Goal: Information Seeking & Learning: Check status

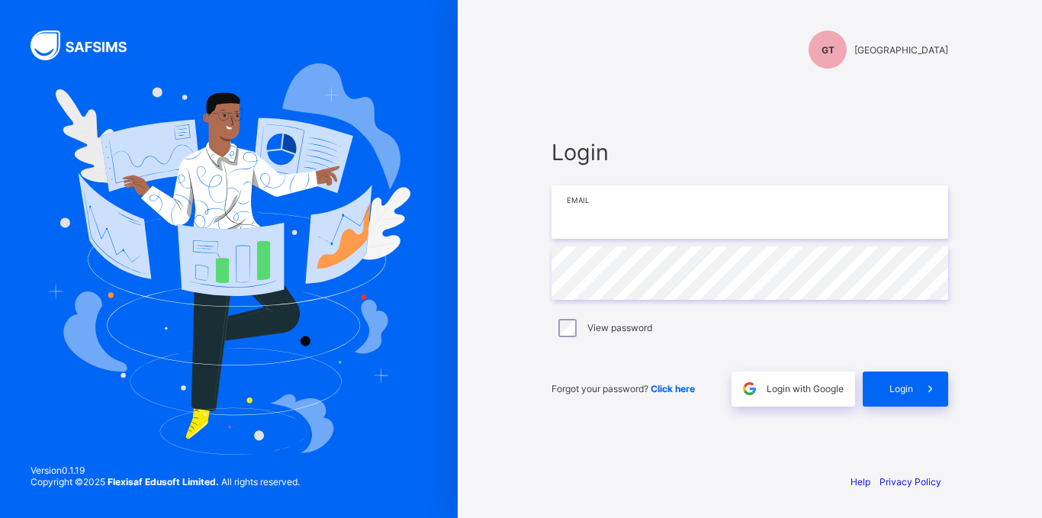
click at [632, 222] on input "email" at bounding box center [750, 211] width 397 height 53
type input "**********"
click at [911, 385] on span "Login" at bounding box center [902, 388] width 24 height 11
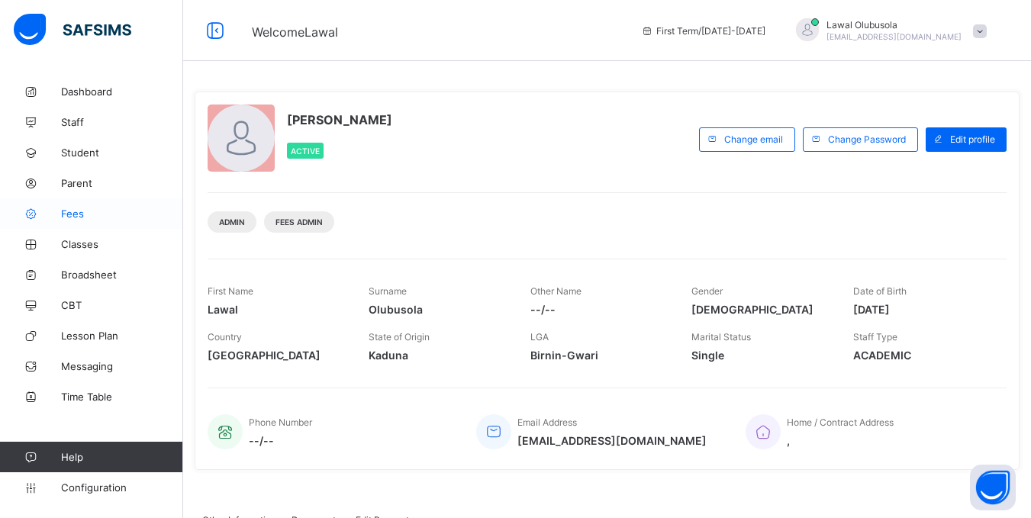
click at [80, 213] on span "Fees" at bounding box center [122, 214] width 122 height 12
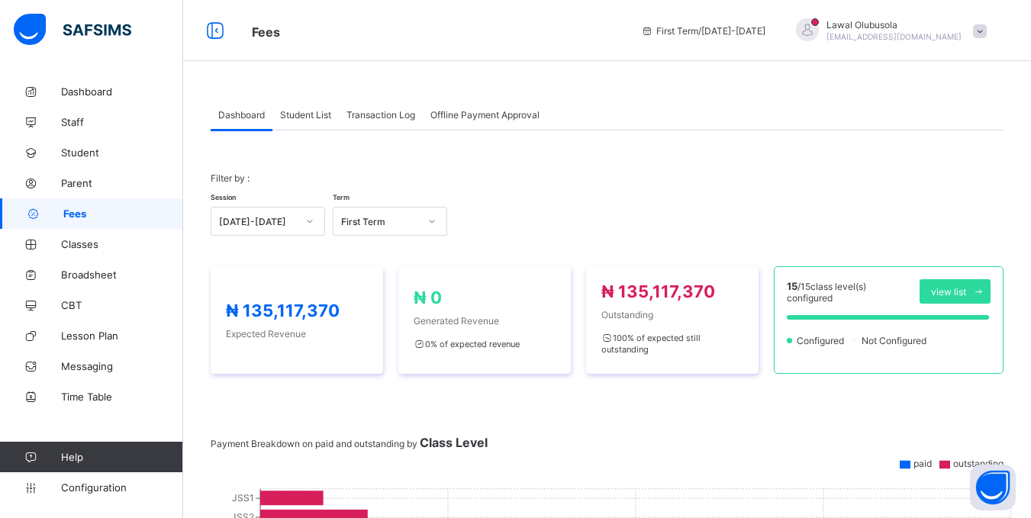
click at [314, 113] on span "Student List" at bounding box center [305, 114] width 51 height 11
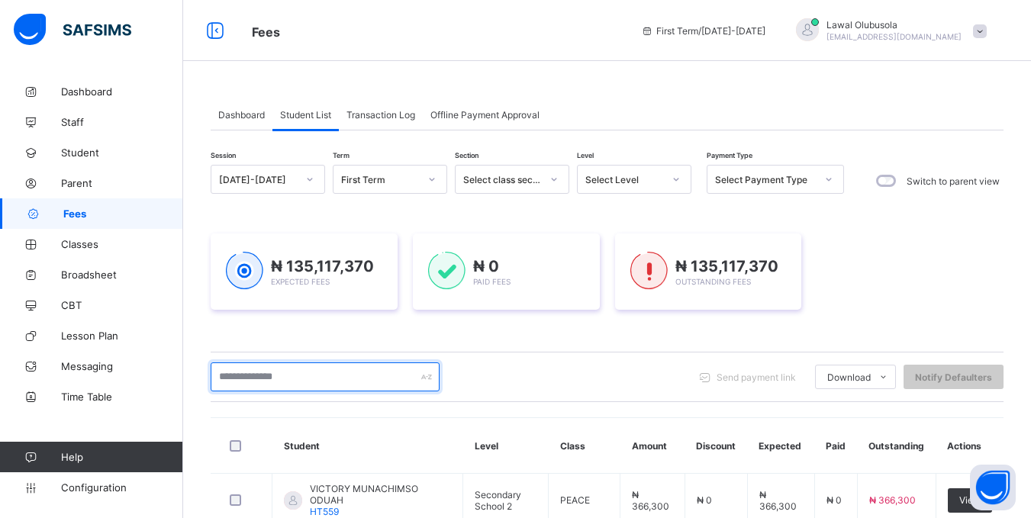
click at [259, 380] on input "text" at bounding box center [325, 376] width 229 height 29
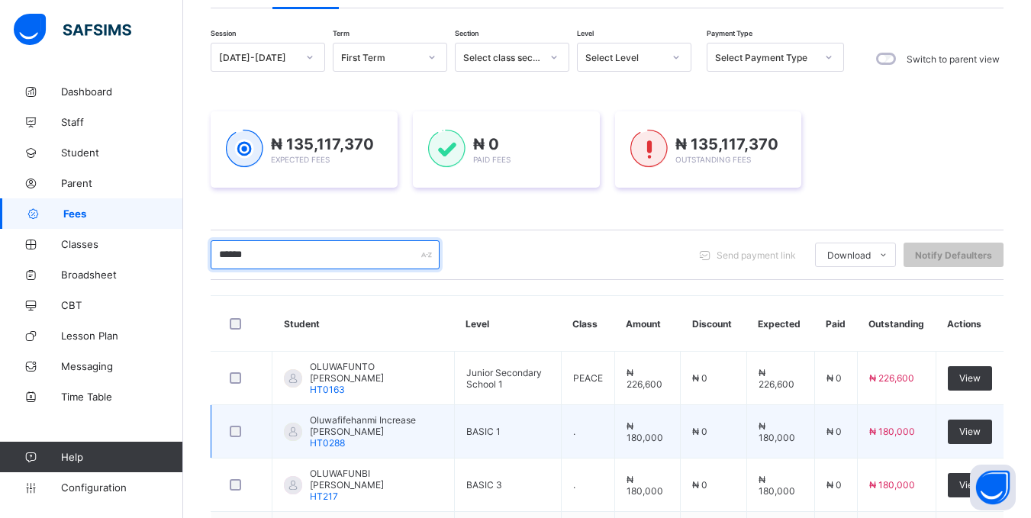
scroll to position [229, 0]
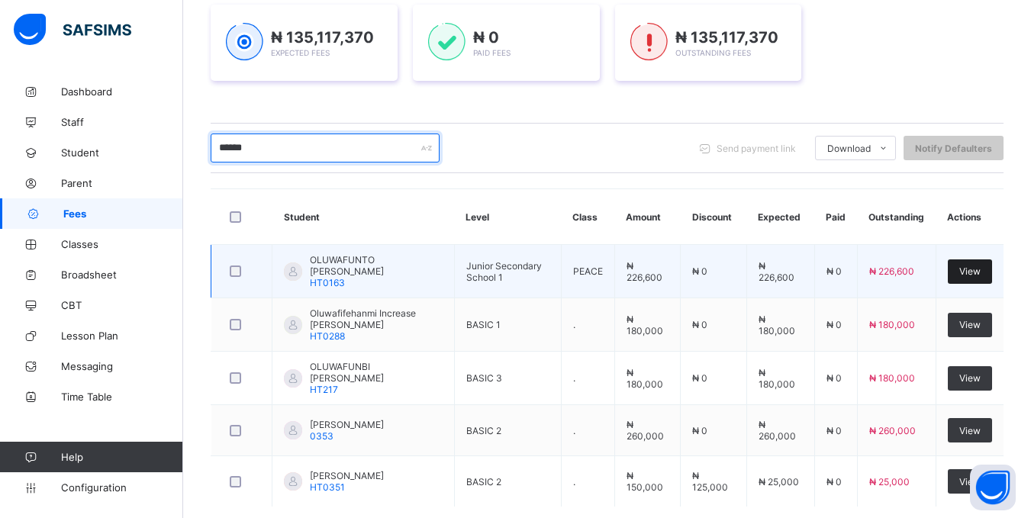
type input "******"
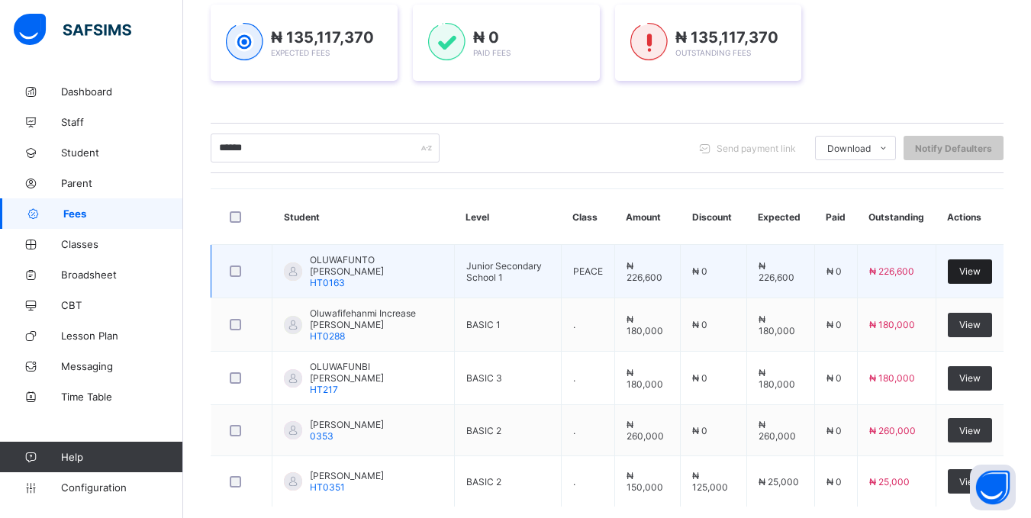
click at [980, 272] on span "View" at bounding box center [969, 270] width 21 height 11
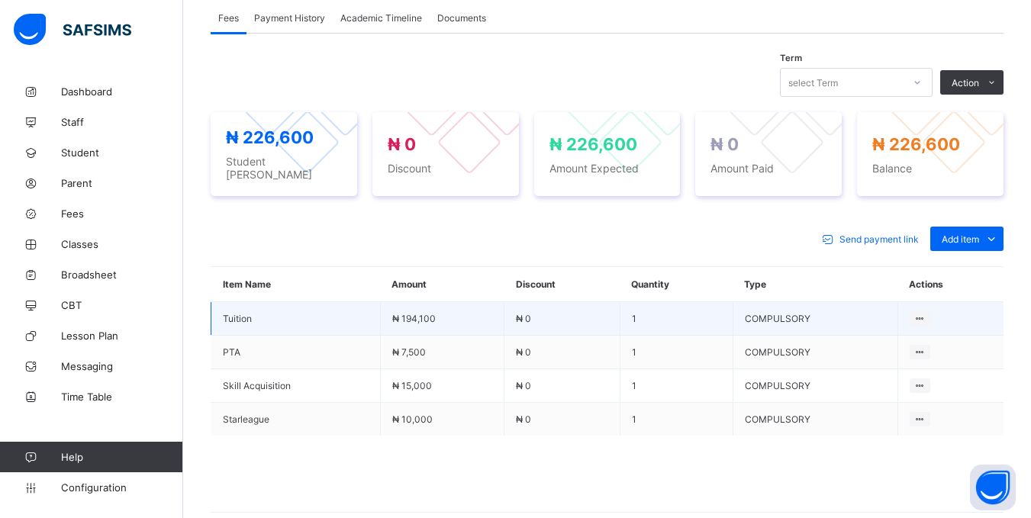
scroll to position [534, 0]
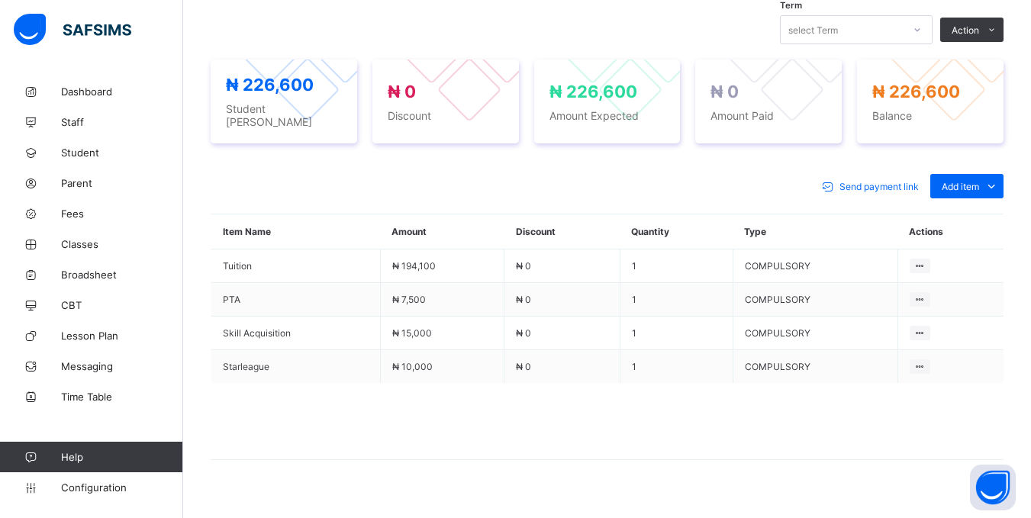
click at [340, 387] on span at bounding box center [607, 421] width 793 height 76
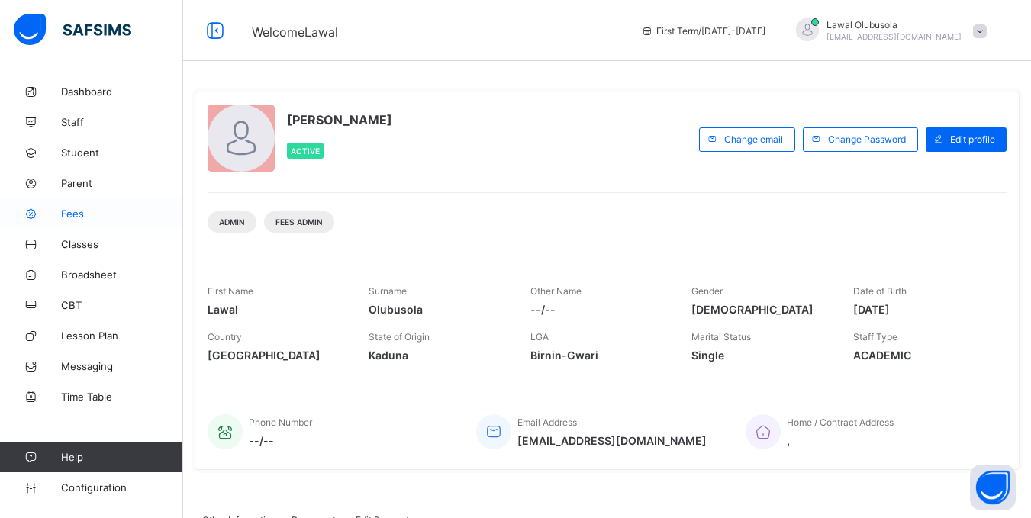
click at [75, 217] on span "Fees" at bounding box center [122, 214] width 122 height 12
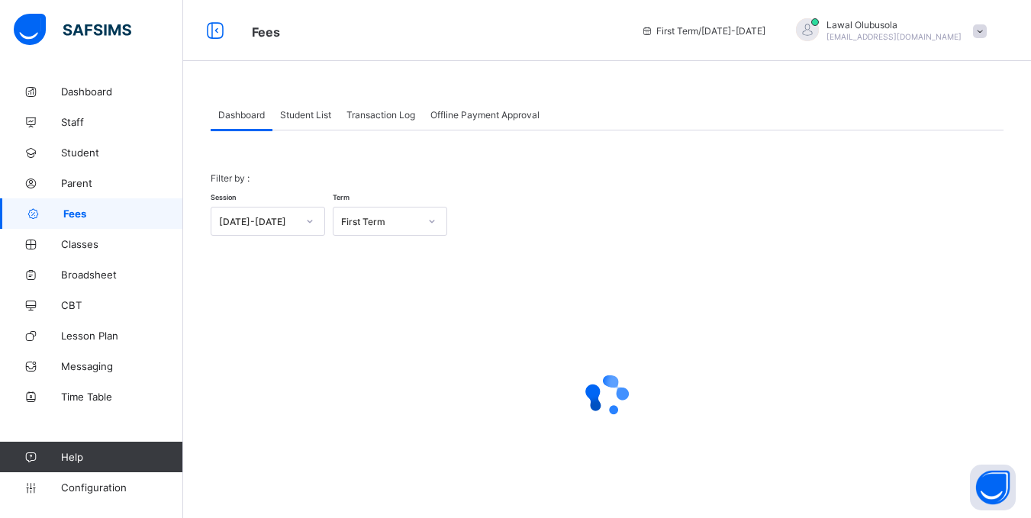
click at [313, 111] on span "Student List" at bounding box center [305, 114] width 51 height 11
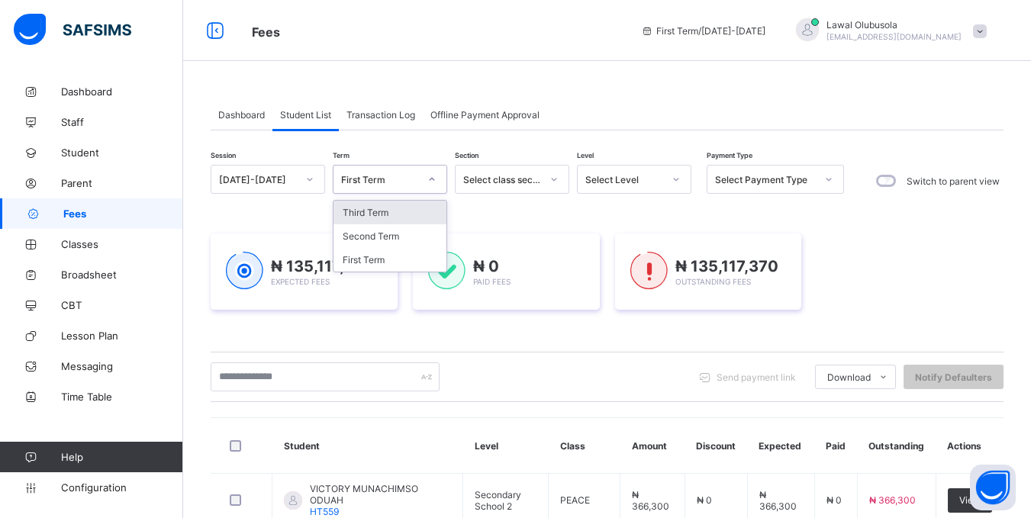
click at [429, 180] on icon at bounding box center [431, 179] width 9 height 15
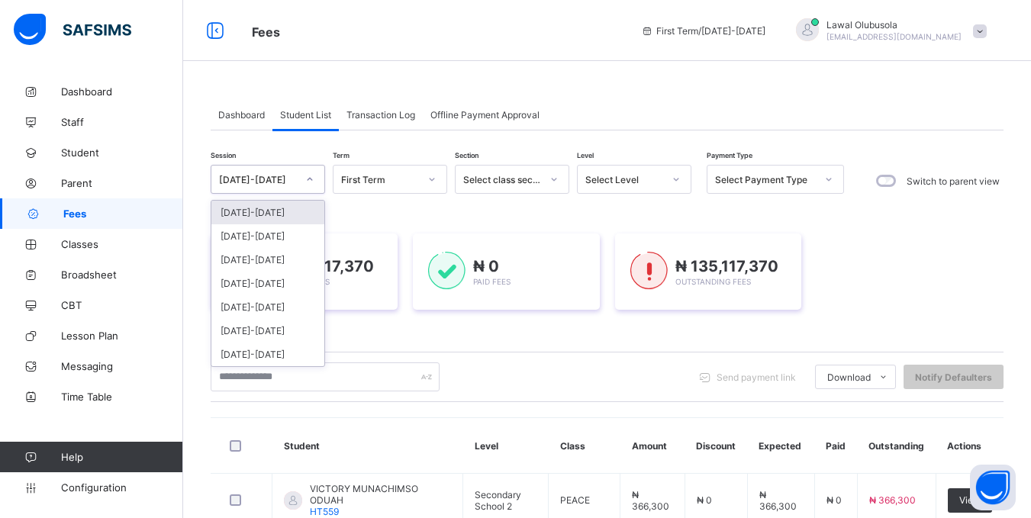
click at [292, 174] on div "[DATE]-[DATE]" at bounding box center [258, 179] width 78 height 11
click at [253, 244] on div "[DATE]-[DATE]" at bounding box center [267, 236] width 113 height 24
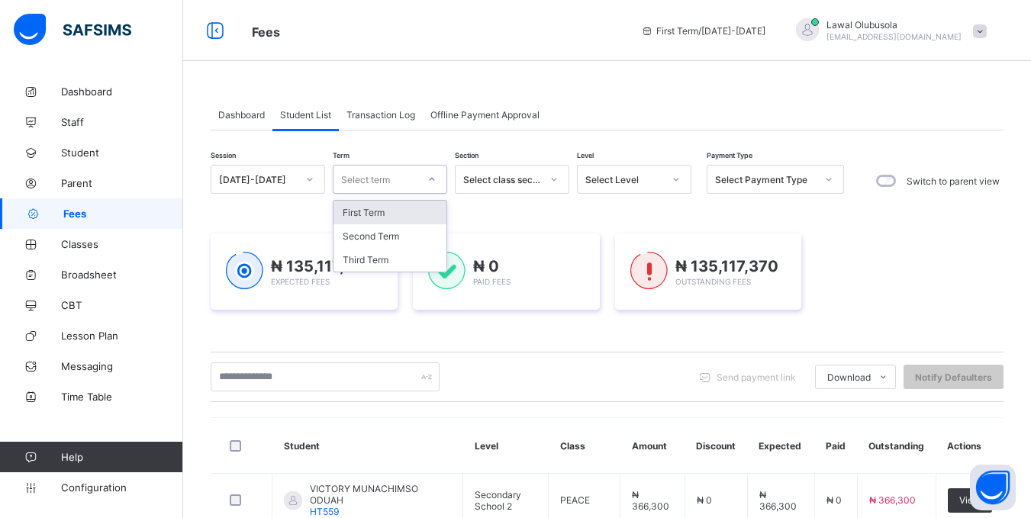
click at [399, 179] on div "Select term" at bounding box center [375, 179] width 84 height 21
click at [385, 251] on div "Third Term" at bounding box center [389, 260] width 113 height 24
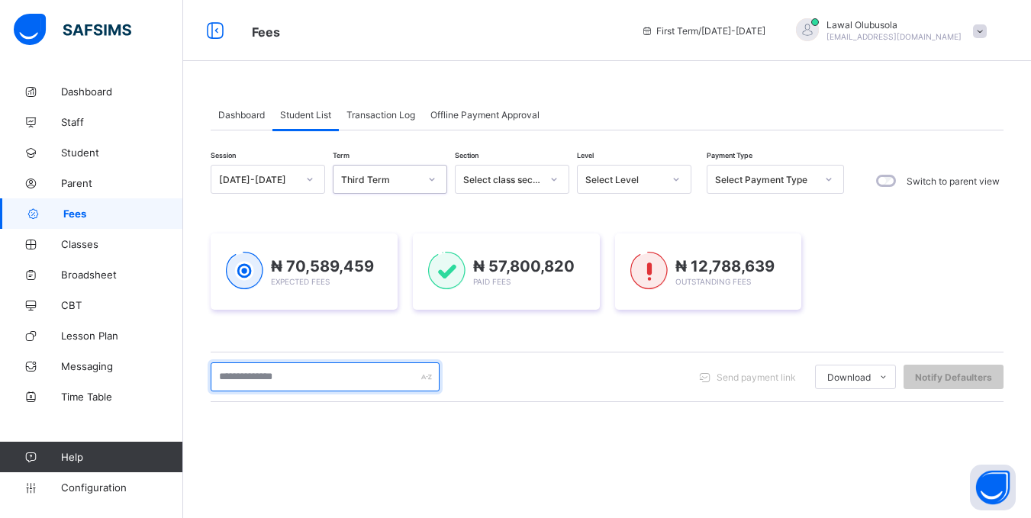
click at [364, 381] on input "text" at bounding box center [325, 376] width 229 height 29
type input "******"
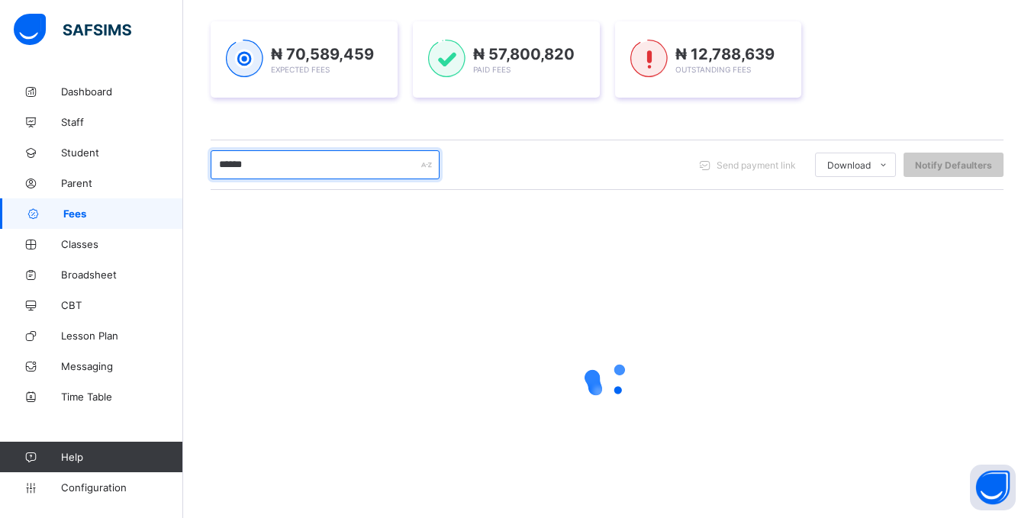
scroll to position [241, 0]
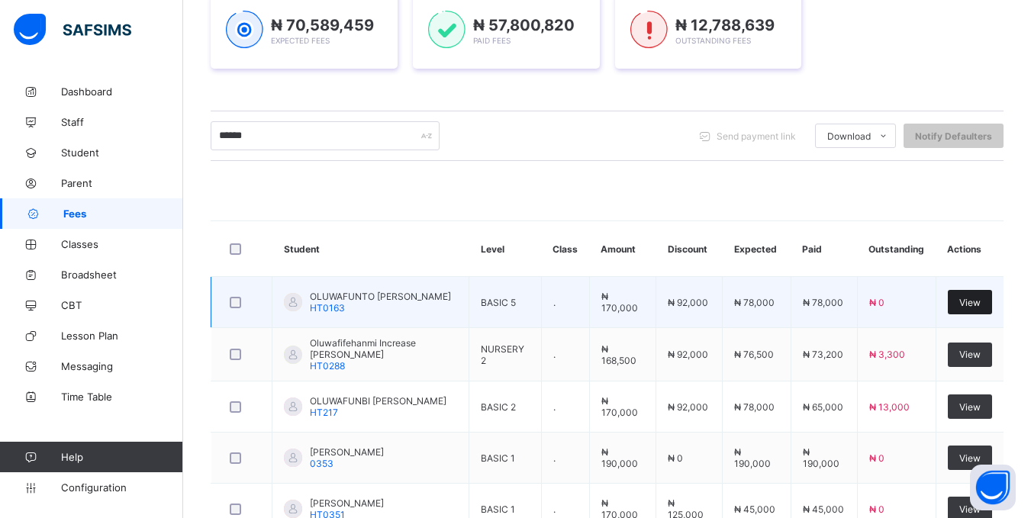
click at [967, 304] on div "View" at bounding box center [970, 302] width 44 height 24
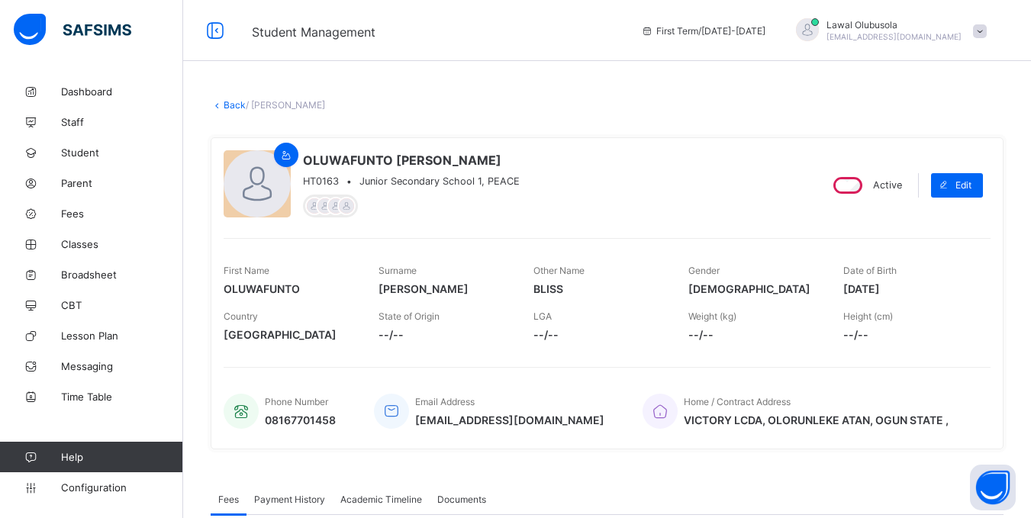
click at [227, 107] on link "Back" at bounding box center [235, 104] width 22 height 11
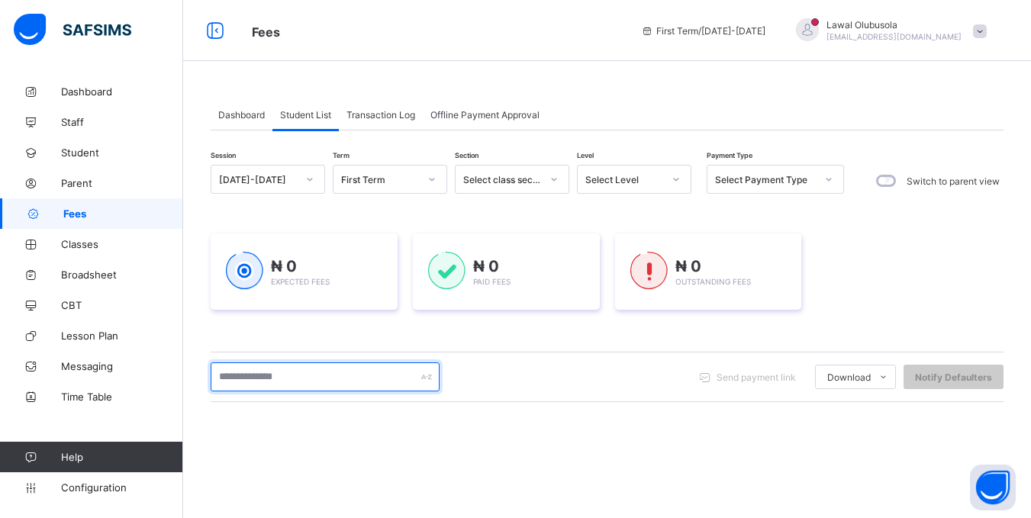
click at [300, 377] on input "text" at bounding box center [325, 376] width 229 height 29
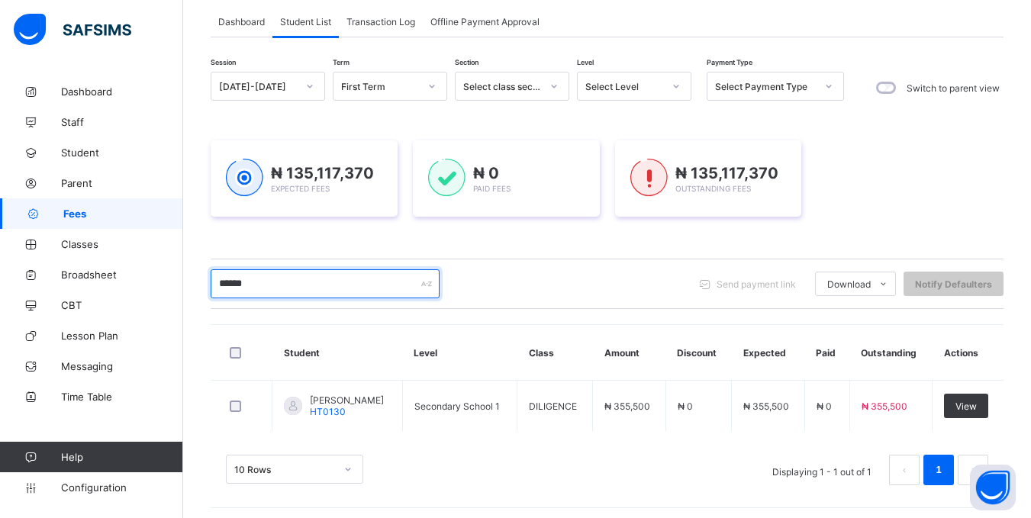
scroll to position [98, 0]
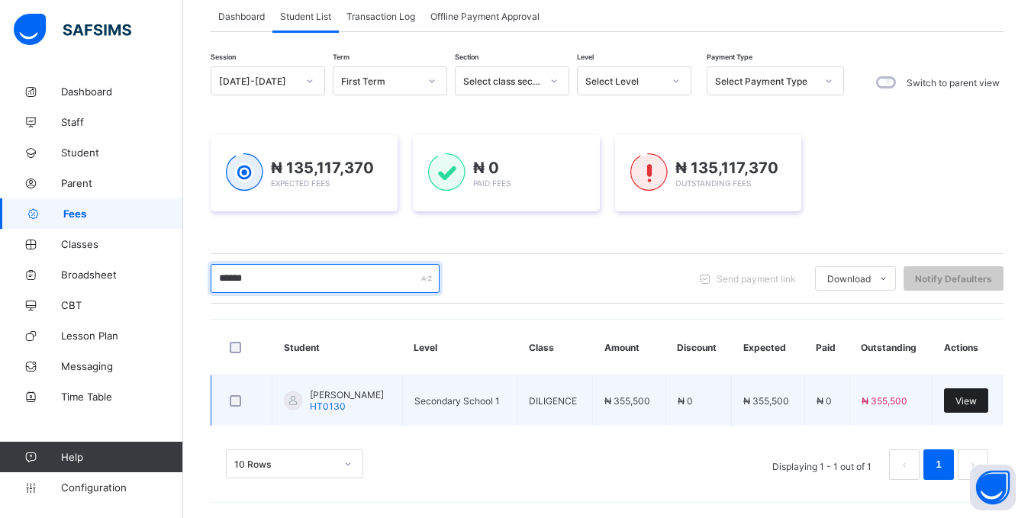
type input "******"
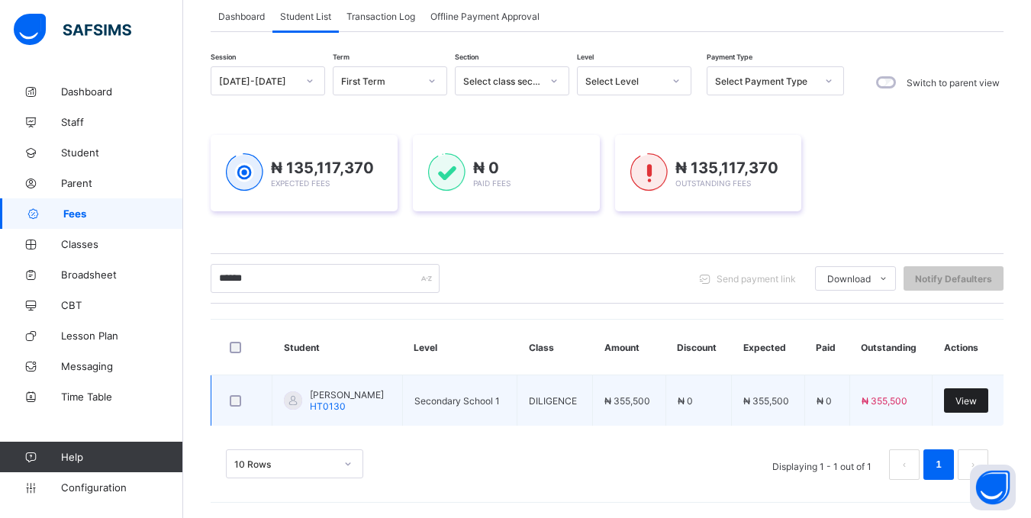
click at [972, 397] on span "View" at bounding box center [965, 400] width 21 height 11
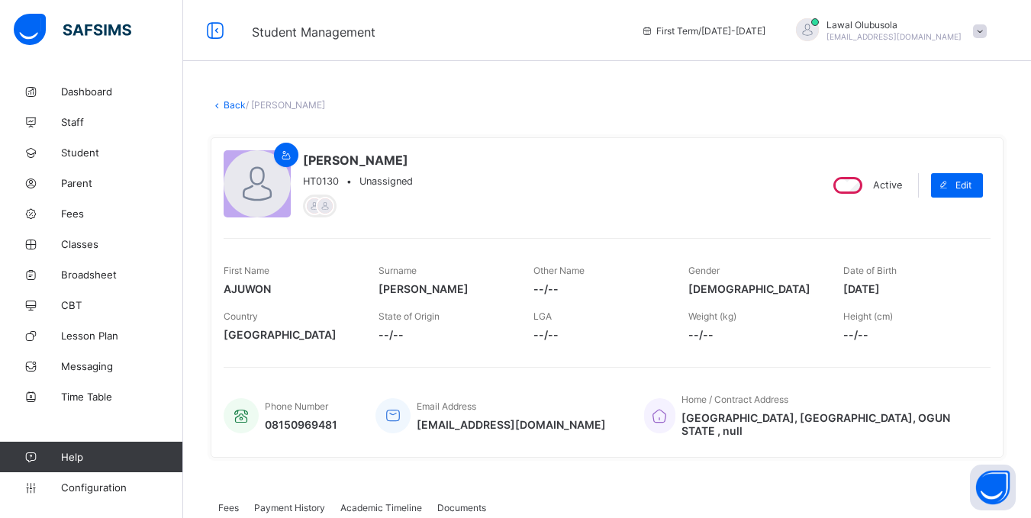
click at [229, 108] on link "Back" at bounding box center [235, 104] width 22 height 11
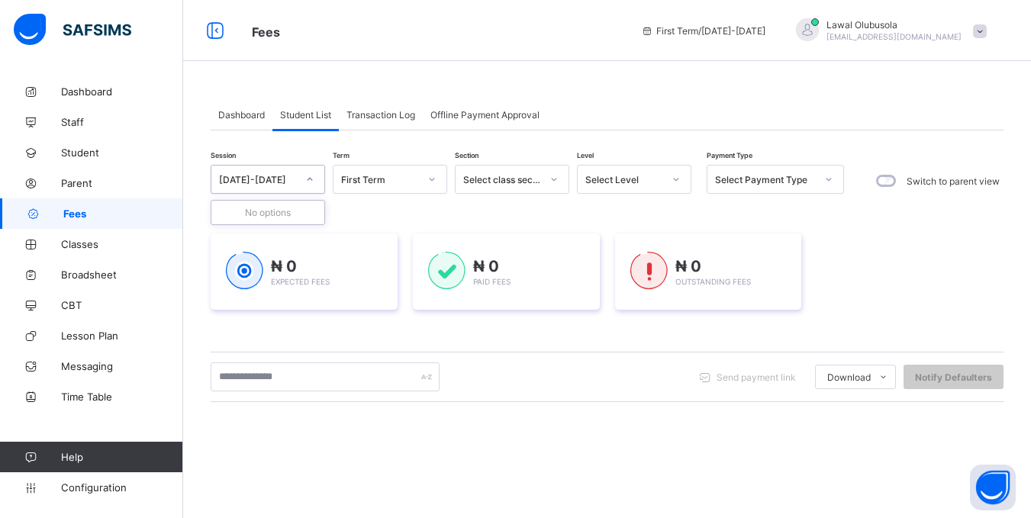
click at [311, 176] on icon at bounding box center [309, 179] width 9 height 15
click at [406, 174] on div "First Term" at bounding box center [380, 179] width 78 height 11
click at [295, 178] on div at bounding box center [309, 179] width 29 height 27
click at [354, 172] on div "First Term" at bounding box center [375, 179] width 84 height 21
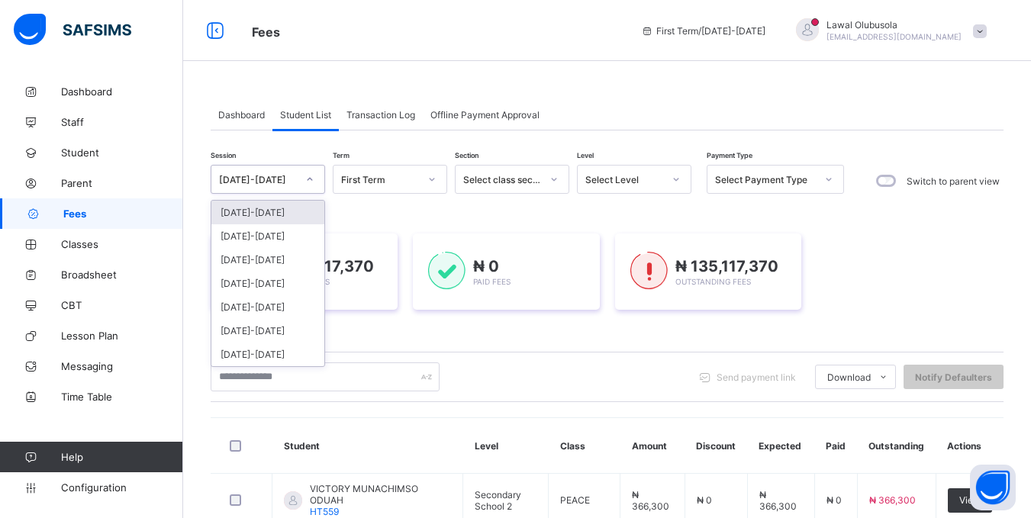
click at [284, 174] on div "[DATE]-[DATE]" at bounding box center [258, 179] width 78 height 11
click at [250, 237] on div "[DATE]-[DATE]" at bounding box center [267, 236] width 113 height 24
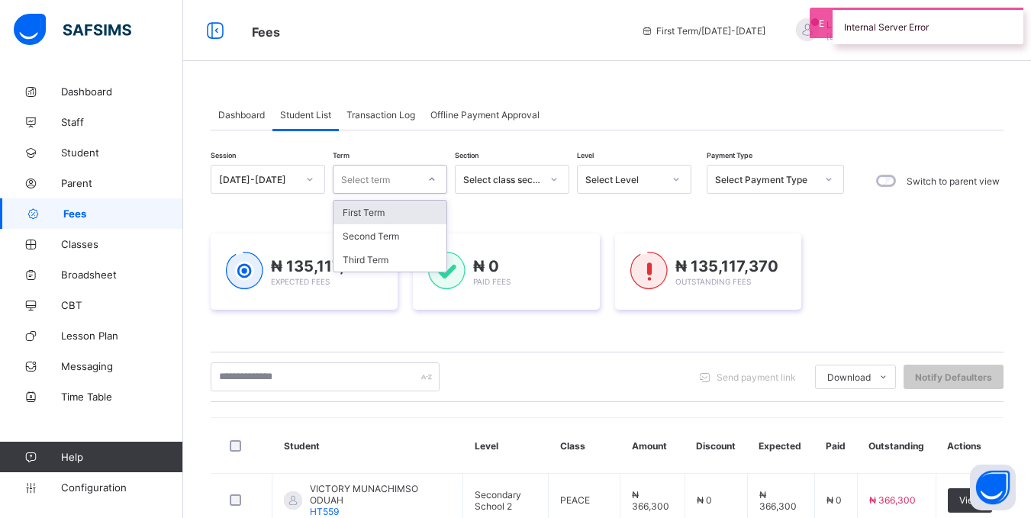
click at [410, 179] on div "Select term" at bounding box center [375, 179] width 84 height 21
click at [369, 257] on div "Third Term" at bounding box center [389, 260] width 113 height 24
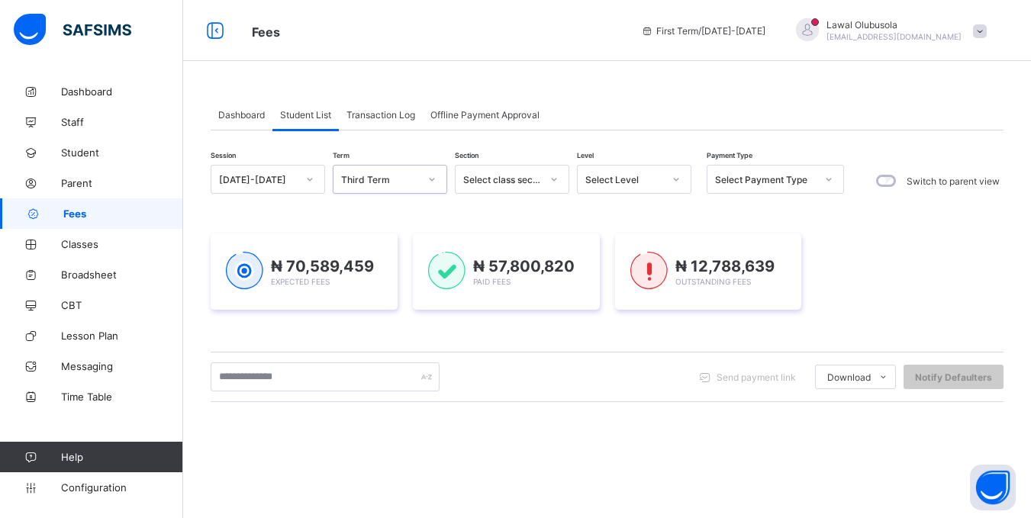
click at [378, 184] on div "Third Term" at bounding box center [380, 179] width 78 height 11
click at [378, 240] on div "Second Term" at bounding box center [389, 236] width 113 height 24
click at [233, 378] on input "text" at bounding box center [325, 376] width 229 height 29
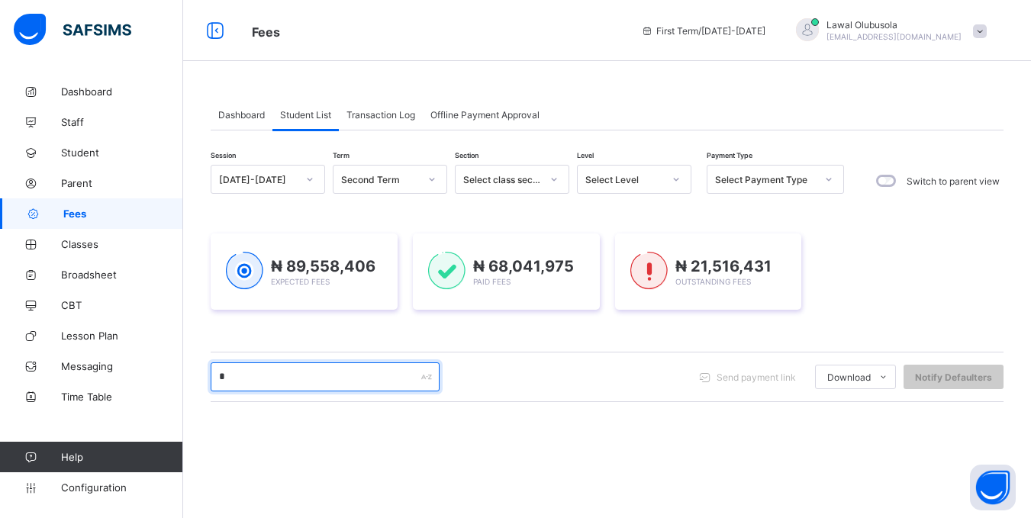
type input "******"
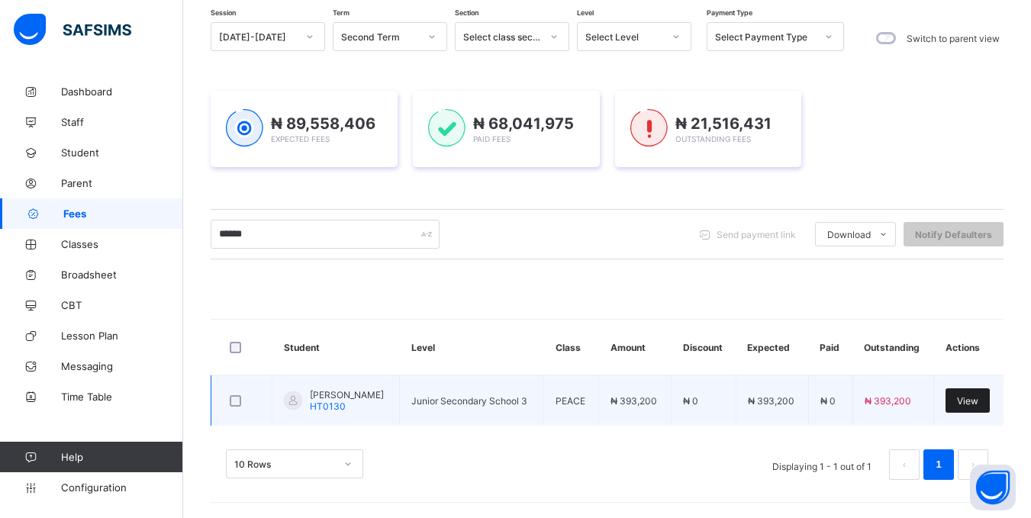
click at [978, 395] on span "View" at bounding box center [967, 400] width 21 height 11
